Goal: Transaction & Acquisition: Purchase product/service

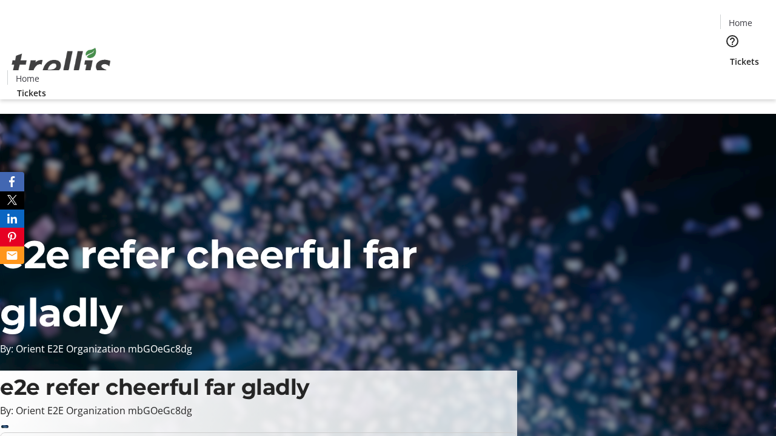
click at [730, 55] on span "Tickets" at bounding box center [744, 61] width 29 height 13
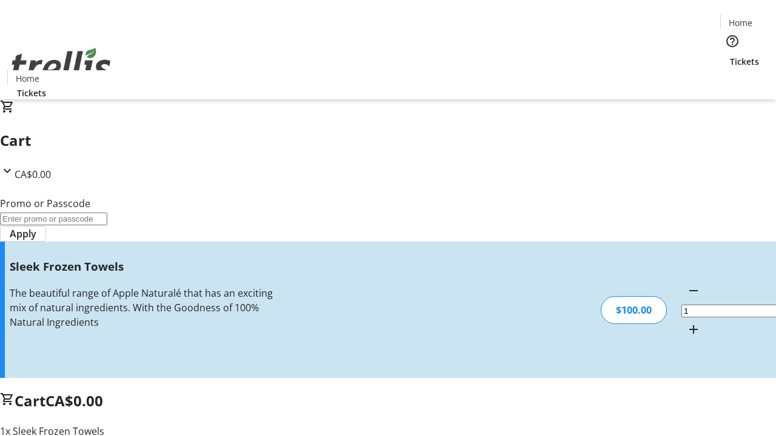
type input "FREE"
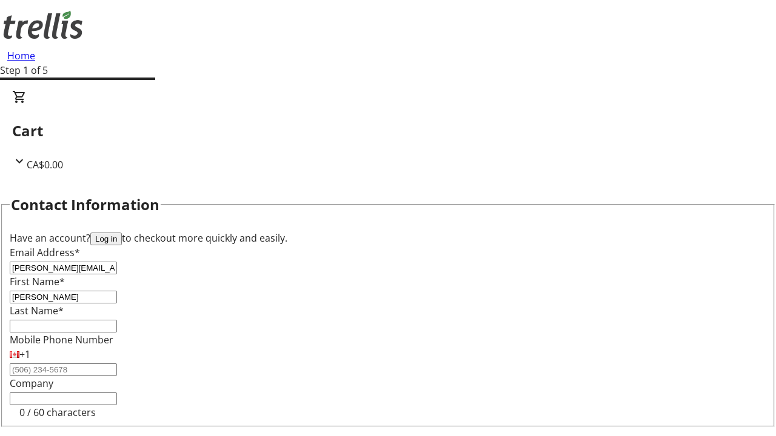
type input "[PERSON_NAME]"
type input "Crona"
